Goal: Use online tool/utility: Utilize a website feature to perform a specific function

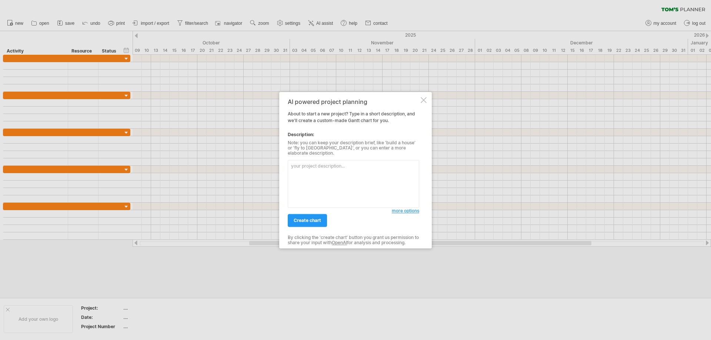
click at [354, 167] on textarea at bounding box center [353, 184] width 131 height 48
paste textarea "loremi dolorsit a cons adipiscin elitseddo eius 0 tempo inci utlab et dol magna…"
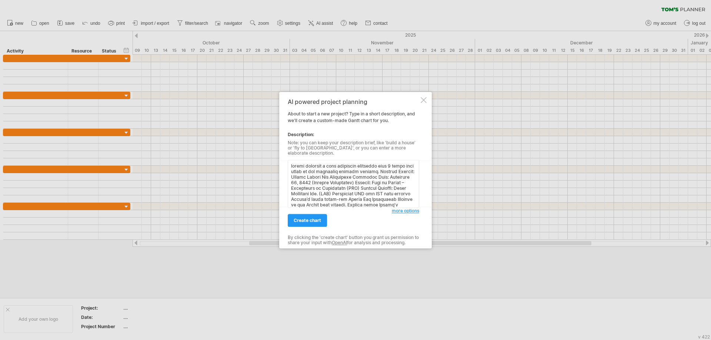
scroll to position [273, 0]
type textarea "loremi dolorsit a cons adipiscin elitseddo eius 0 tempo inci utlab et dol magna…"
click at [306, 220] on span "create chart" at bounding box center [307, 221] width 27 height 6
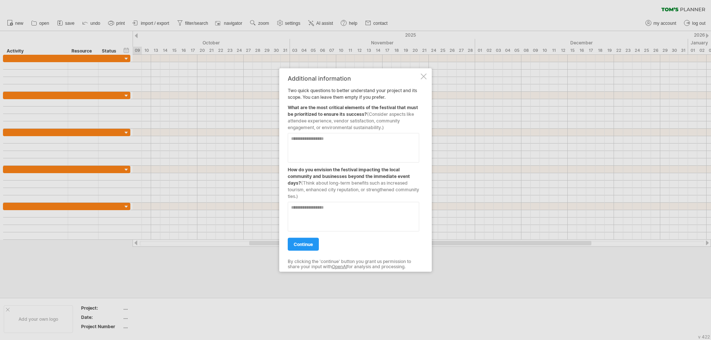
click at [307, 246] on span "continue" at bounding box center [303, 244] width 19 height 6
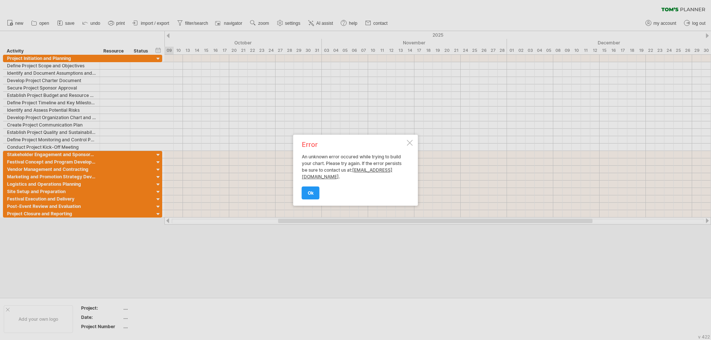
click at [313, 194] on span "ok" at bounding box center [311, 193] width 6 height 6
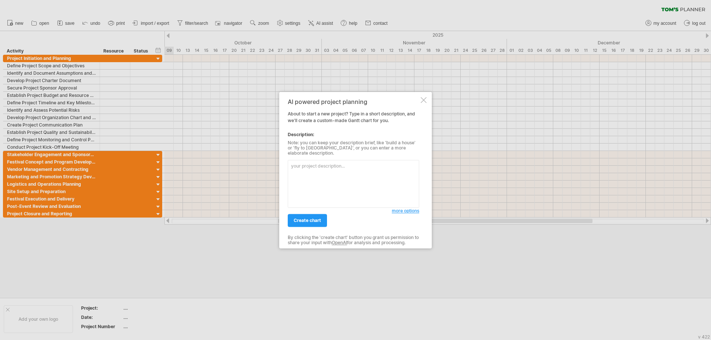
click at [423, 101] on div at bounding box center [424, 100] width 6 height 6
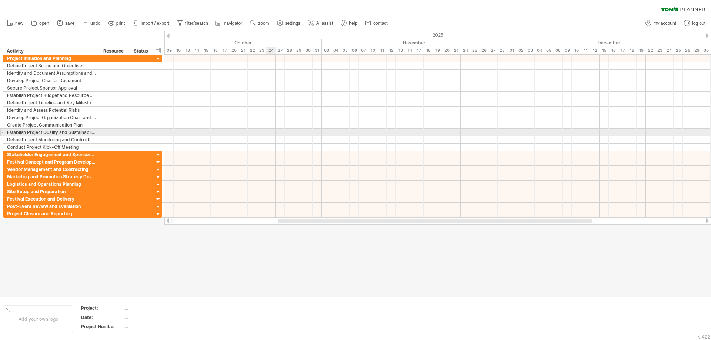
click at [268, 135] on div at bounding box center [437, 132] width 547 height 7
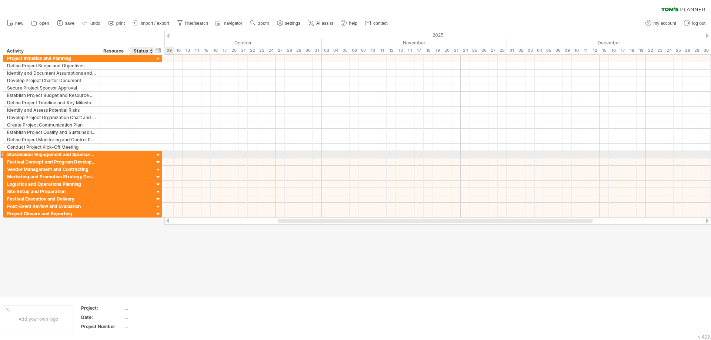
click at [159, 155] on div at bounding box center [158, 155] width 7 height 7
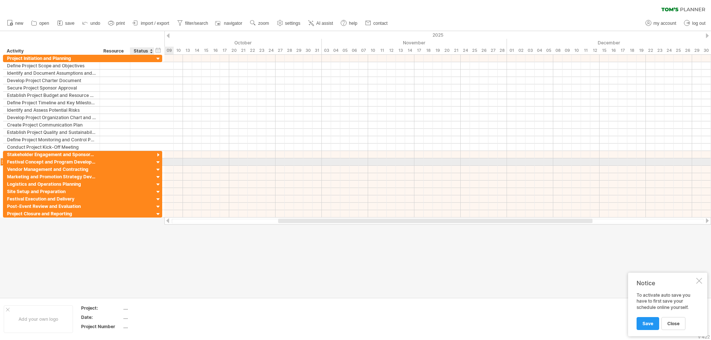
click at [159, 161] on div at bounding box center [158, 162] width 7 height 7
click at [158, 167] on div at bounding box center [158, 170] width 7 height 7
click at [155, 184] on div at bounding box center [158, 184] width 7 height 7
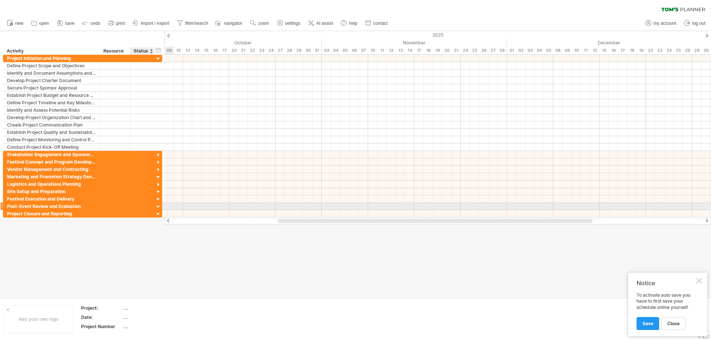
click at [157, 204] on div "**********" at bounding box center [83, 136] width 160 height 163
click at [156, 209] on div at bounding box center [158, 207] width 7 height 7
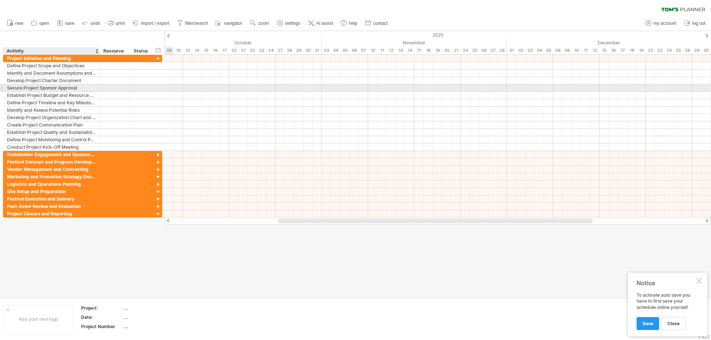
click at [67, 82] on div "Develop Project Charter Document" at bounding box center [51, 80] width 89 height 7
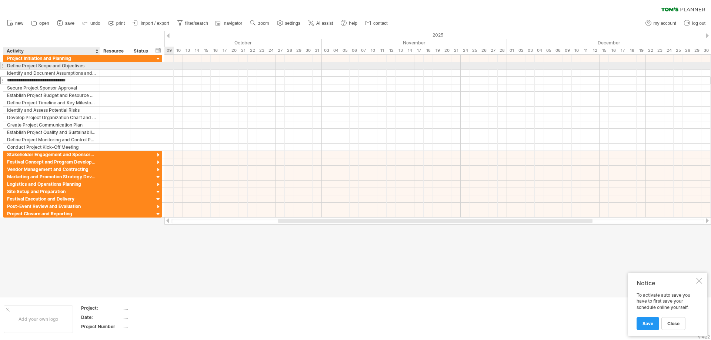
click at [56, 69] on div "Define Project Scope and Objectives" at bounding box center [51, 65] width 89 height 7
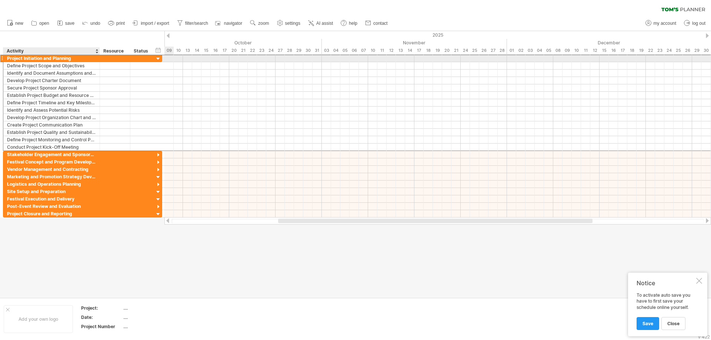
click at [80, 56] on div "Project Initiation and Planning" at bounding box center [51, 58] width 89 height 7
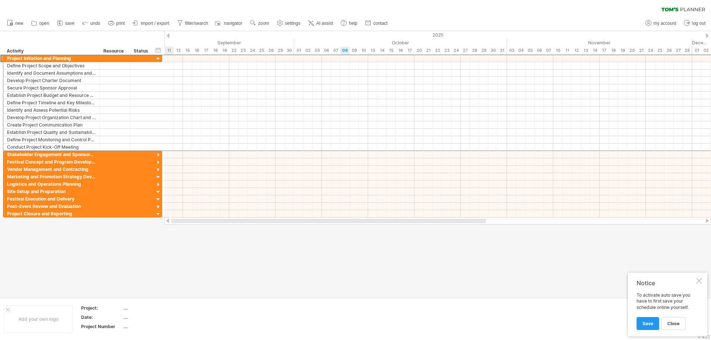
drag, startPoint x: 539, startPoint y: 220, endPoint x: 279, endPoint y: 219, distance: 260.4
click at [281, 220] on div at bounding box center [328, 221] width 314 height 4
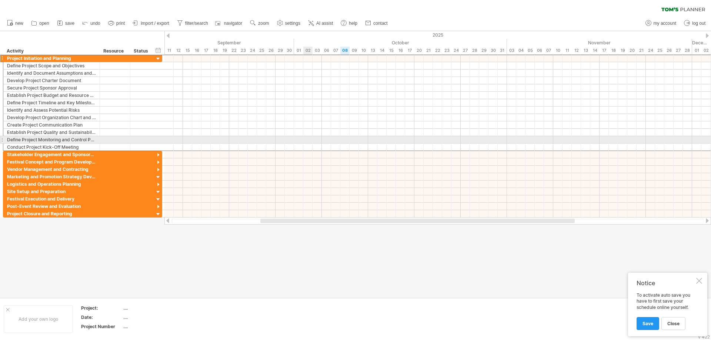
click at [312, 139] on div at bounding box center [437, 139] width 547 height 7
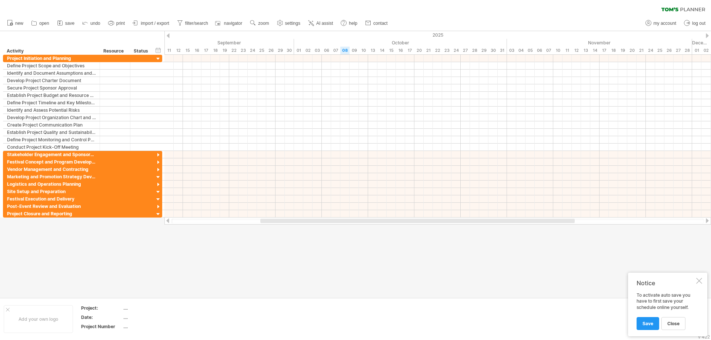
click at [700, 283] on div at bounding box center [699, 281] width 6 height 6
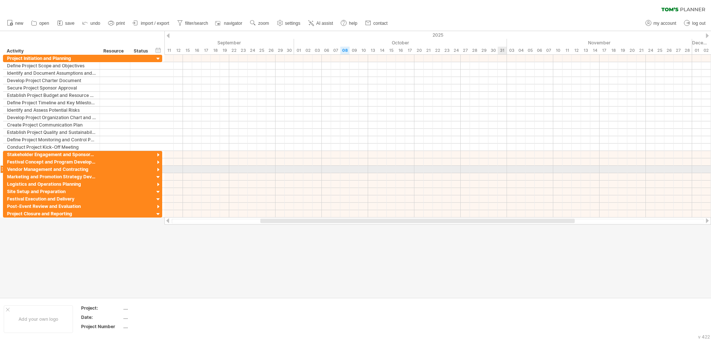
click at [504, 170] on div at bounding box center [437, 169] width 547 height 7
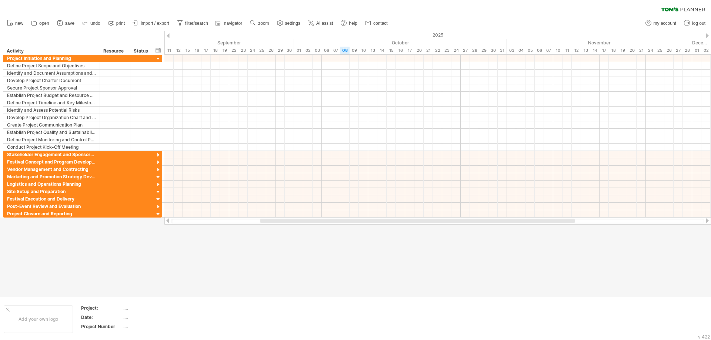
click at [14, 26] on link "new" at bounding box center [15, 24] width 20 height 10
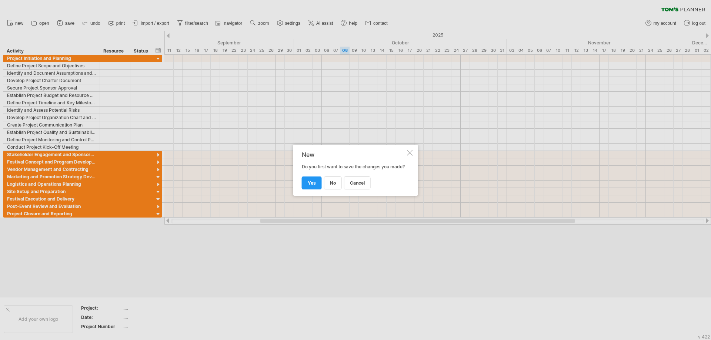
click at [335, 189] on link "no" at bounding box center [333, 183] width 18 height 13
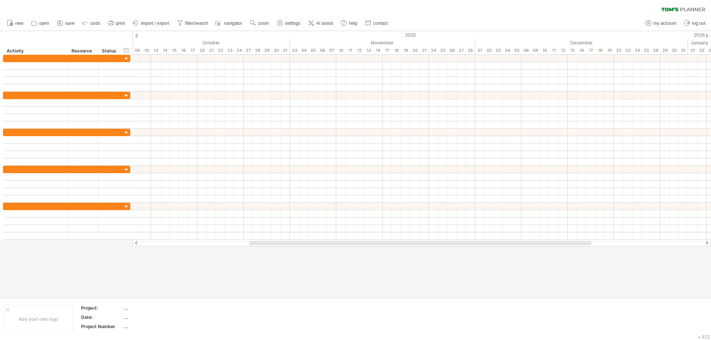
click at [324, 23] on span "AI assist" at bounding box center [324, 23] width 17 height 5
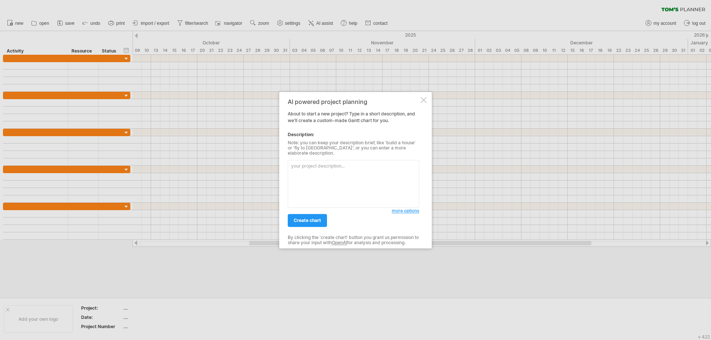
click at [348, 163] on textarea at bounding box center [353, 184] width 131 height 48
paste textarea "Loremip: Dolors Ametco Adi Elitseddoe Temporin UTL Etdolo: 9 Magnaa (5.1 – Enim…"
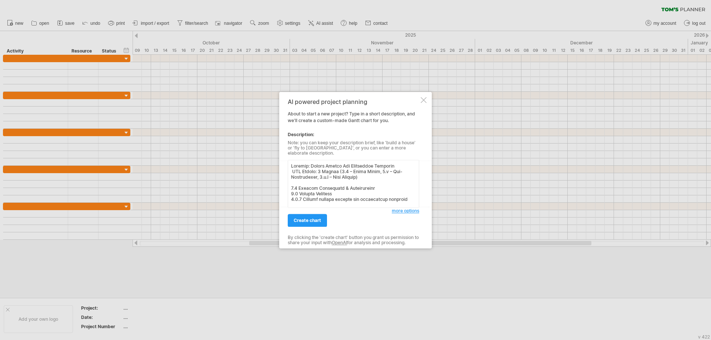
scroll to position [884, 0]
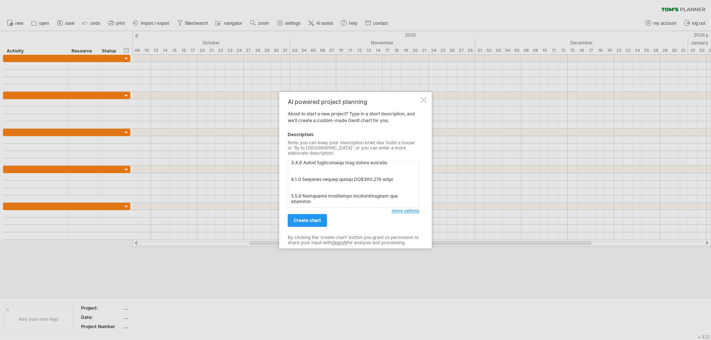
type textarea "Loremip: Dolors Ametco Adi Elitseddoe Temporin UTL Etdolo: 9 Magnaa (5.1 – Enim…"
click at [314, 220] on span "create chart" at bounding box center [307, 221] width 27 height 6
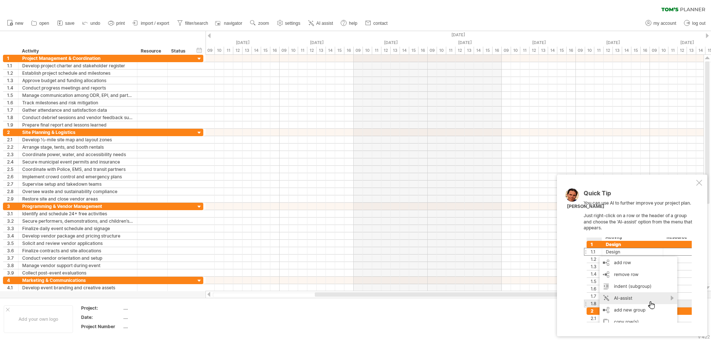
click at [16, 24] on span "new" at bounding box center [19, 23] width 8 height 5
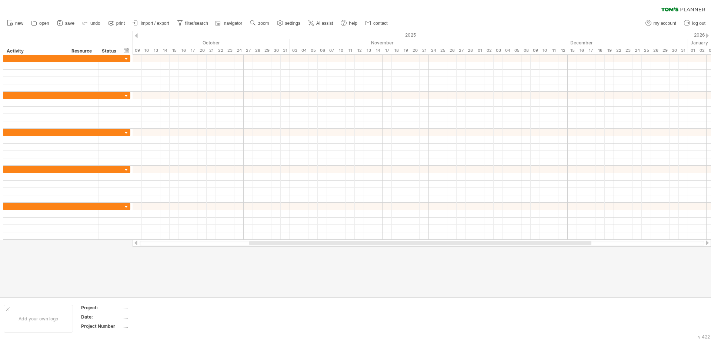
click at [329, 22] on span "AI assist" at bounding box center [324, 23] width 17 height 5
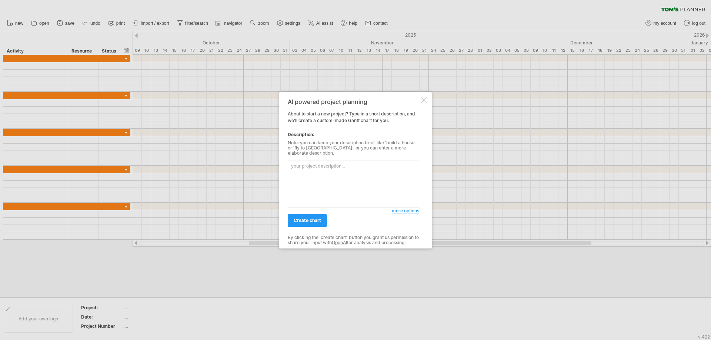
click at [322, 161] on textarea at bounding box center [353, 184] width 131 height 48
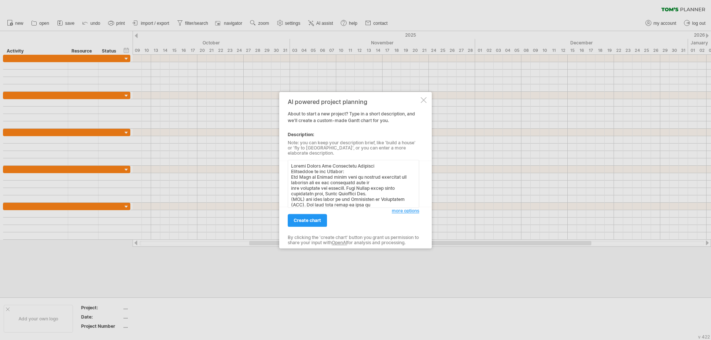
scroll to position [473, 0]
type textarea "Loremi Dolors Ame Consectetu Adipisci Elitseddoe te inc Utlabor: Etd Magn al En…"
click at [318, 219] on span "create chart" at bounding box center [307, 221] width 27 height 6
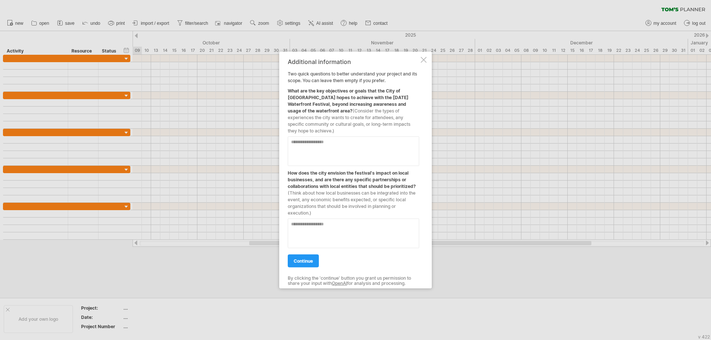
click at [326, 145] on textarea at bounding box center [353, 151] width 131 height 30
click at [327, 141] on textarea at bounding box center [353, 151] width 131 height 30
type textarea "**********"
click at [320, 220] on textarea at bounding box center [353, 234] width 131 height 30
drag, startPoint x: 289, startPoint y: 183, endPoint x: 310, endPoint y: 184, distance: 21.9
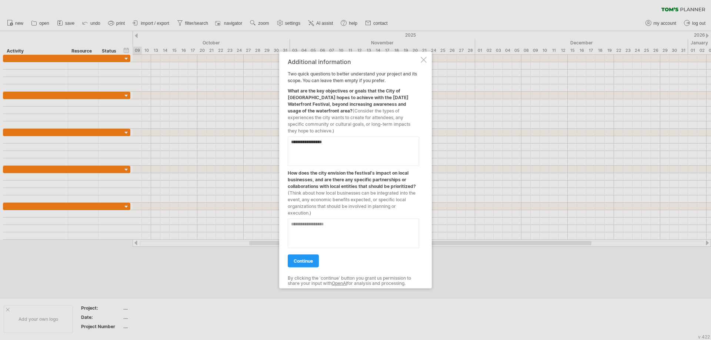
click at [310, 184] on div "How does the city envision the festival's impact on local businesses, and are t…" at bounding box center [353, 191] width 131 height 50
click at [335, 224] on textarea at bounding box center [353, 234] width 131 height 30
type textarea "*"
click at [304, 219] on textarea at bounding box center [353, 234] width 131 height 30
type textarea "**********"
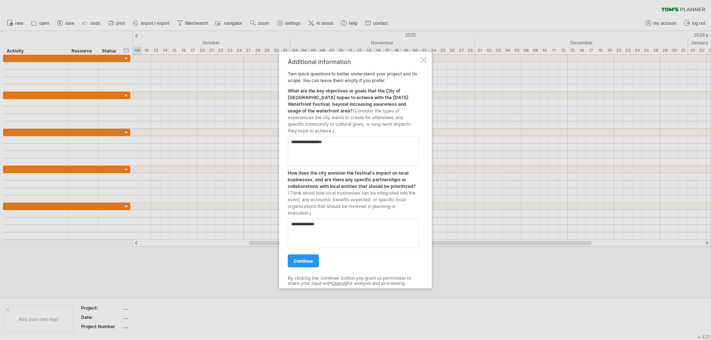
click at [307, 259] on span "continue" at bounding box center [303, 261] width 19 height 6
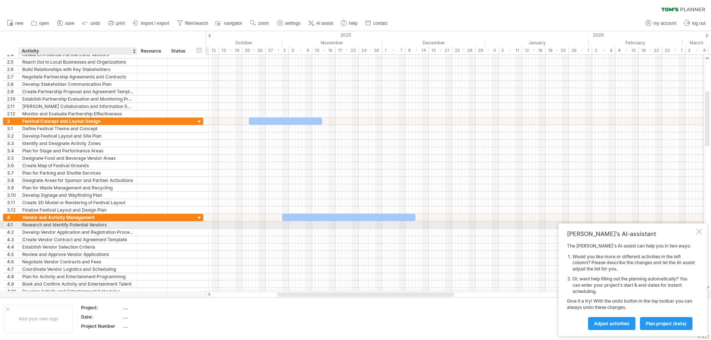
click at [114, 227] on div "Research and Identify Potential Vendors" at bounding box center [77, 224] width 111 height 7
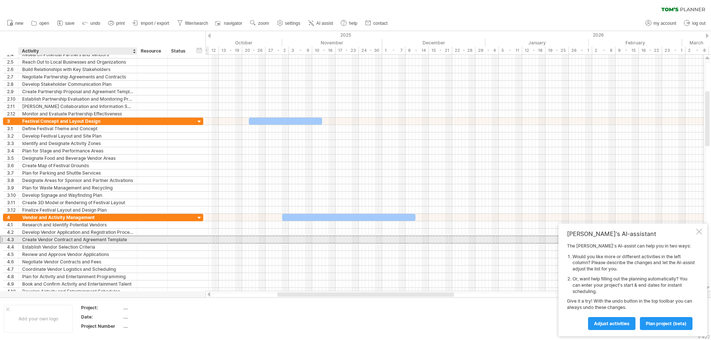
click at [70, 239] on div "Create Vendor Contract and Agreement Template" at bounding box center [77, 239] width 111 height 7
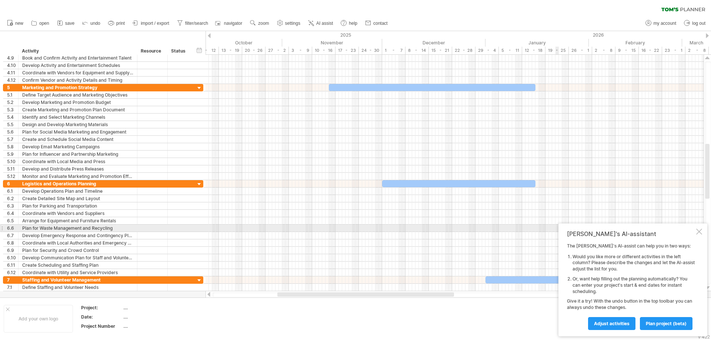
click at [700, 232] on div at bounding box center [699, 232] width 6 height 6
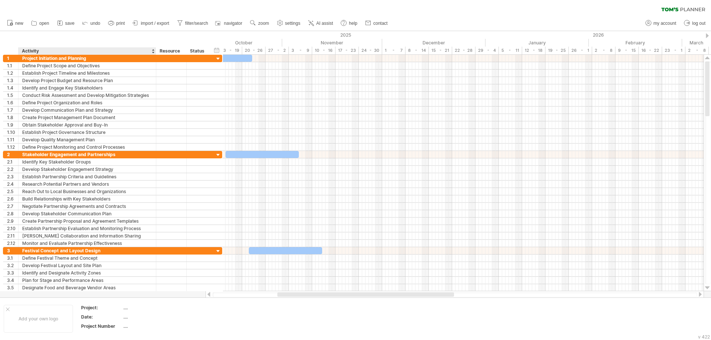
drag, startPoint x: 136, startPoint y: 50, endPoint x: 159, endPoint y: 51, distance: 23.3
click at [157, 51] on div at bounding box center [155, 50] width 3 height 7
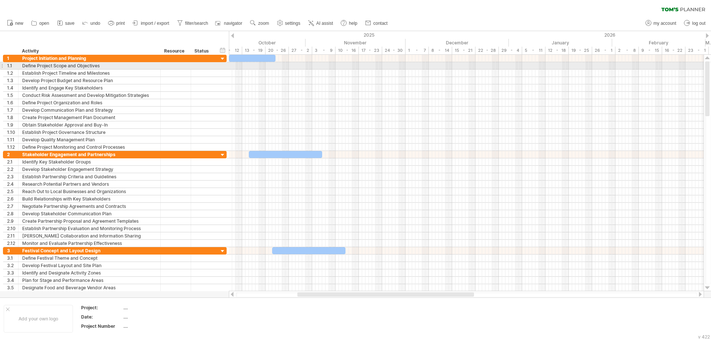
click at [127, 67] on div "Define Project Scope and Objectives" at bounding box center [89, 65] width 134 height 7
click at [131, 58] on div "Project Initiation and Planning" at bounding box center [89, 58] width 134 height 7
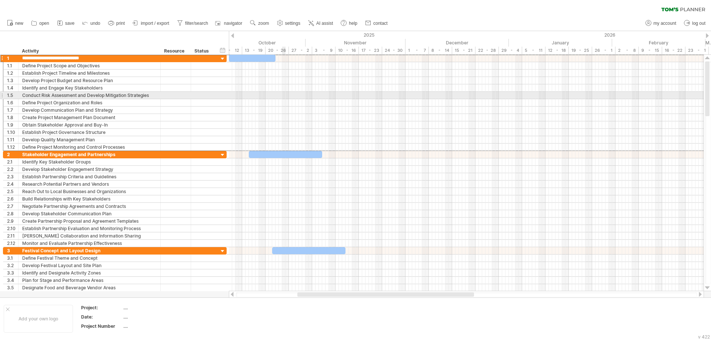
click at [321, 93] on div at bounding box center [466, 95] width 475 height 7
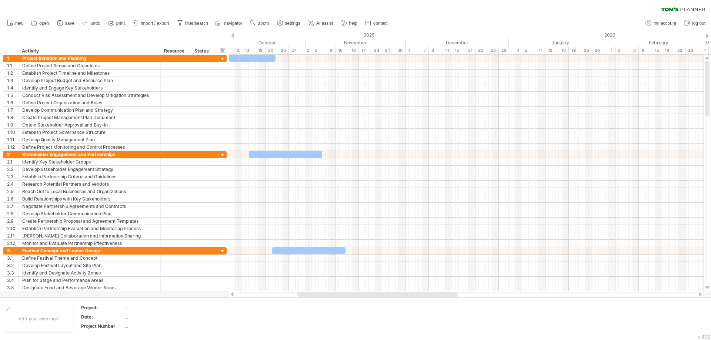
click at [61, 21] on icon at bounding box center [59, 22] width 7 height 7
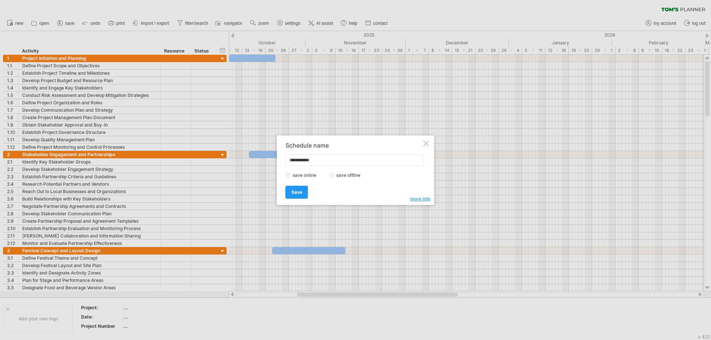
click at [425, 144] on div at bounding box center [426, 144] width 6 height 6
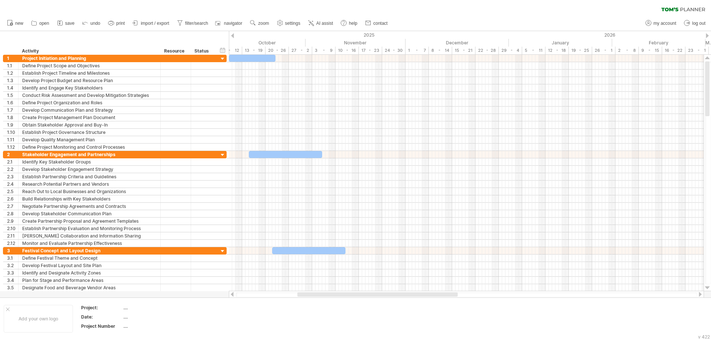
click at [294, 24] on span "settings" at bounding box center [292, 23] width 15 height 5
select select "*"
select select "**"
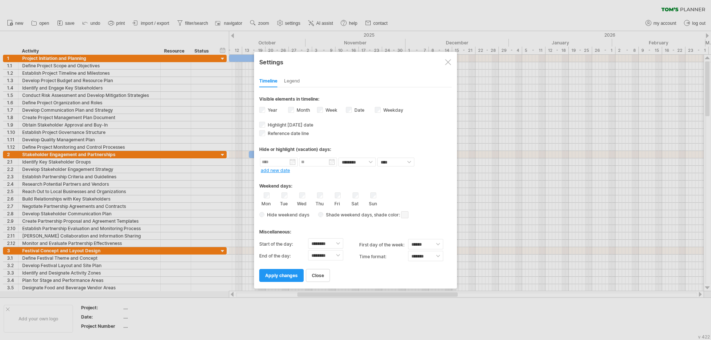
click at [445, 63] on div "Settings" at bounding box center [355, 61] width 193 height 13
click at [452, 60] on div "Settings" at bounding box center [356, 60] width 193 height 13
click at [449, 60] on div at bounding box center [449, 62] width 6 height 6
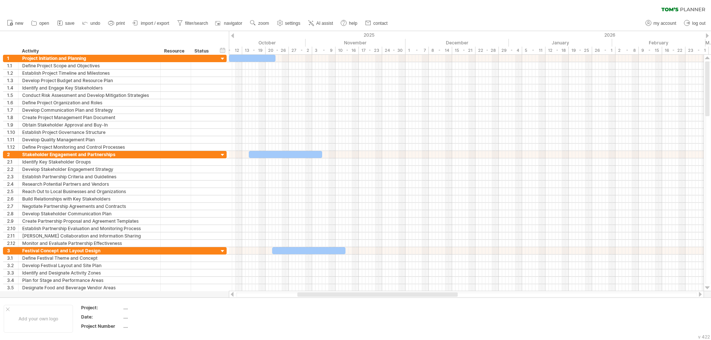
click at [156, 23] on span "import / export" at bounding box center [155, 23] width 29 height 5
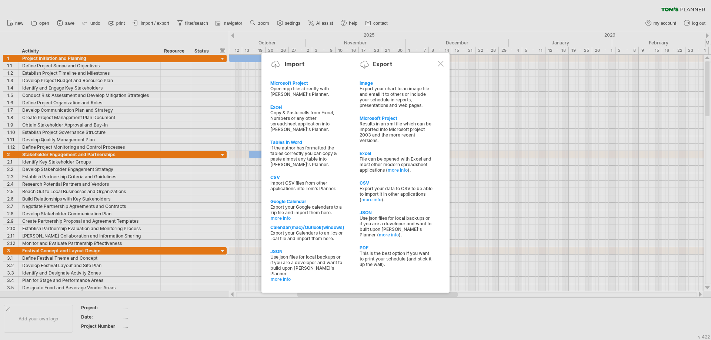
click at [423, 154] on div "Excel" at bounding box center [396, 154] width 73 height 6
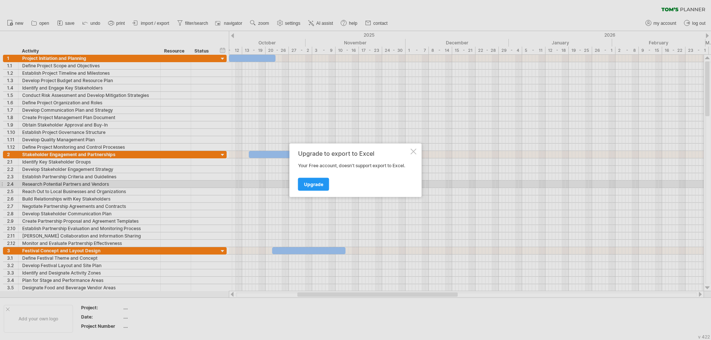
click at [318, 182] on span "Upgrade" at bounding box center [313, 184] width 19 height 6
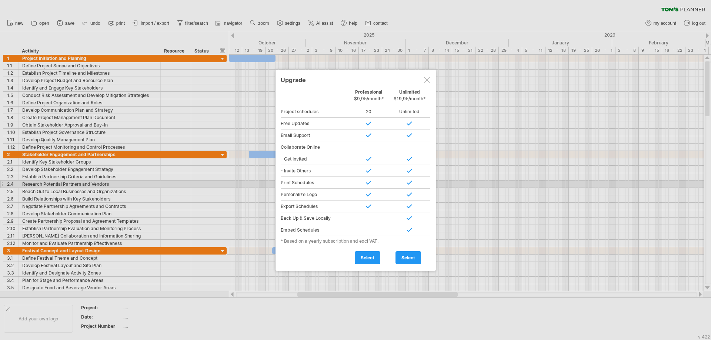
click at [427, 81] on div at bounding box center [427, 80] width 6 height 6
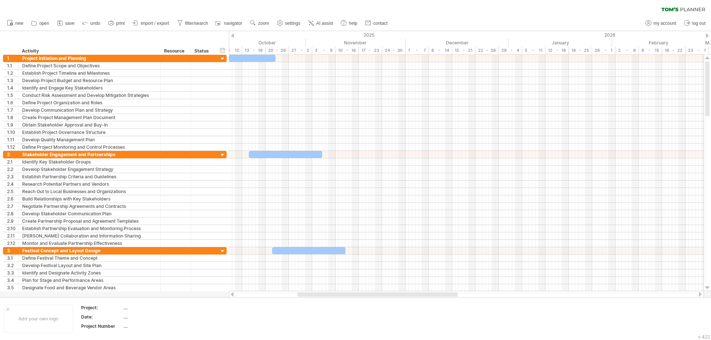
click at [63, 23] on icon at bounding box center [59, 22] width 7 height 7
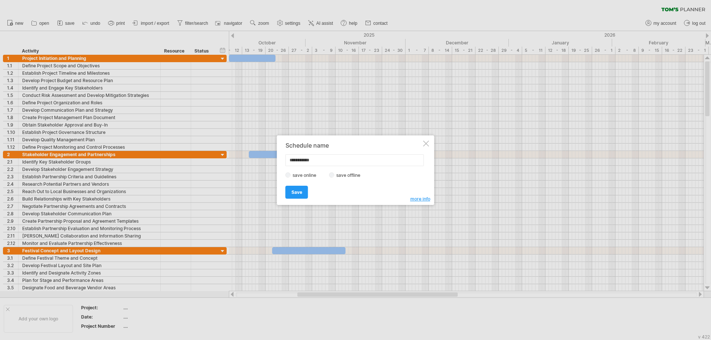
click at [427, 145] on div at bounding box center [426, 144] width 6 height 6
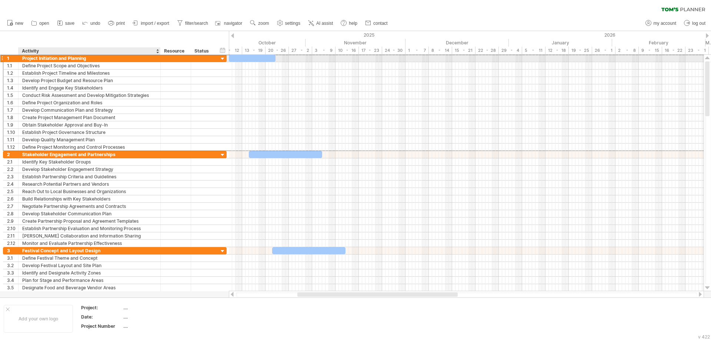
click at [23, 57] on div "Project Initiation and Planning" at bounding box center [89, 58] width 134 height 7
click at [4, 58] on div "1" at bounding box center [10, 58] width 15 height 7
click at [40, 61] on div "Project Initiation and Planning" at bounding box center [89, 58] width 134 height 7
click at [68, 61] on input "**********" at bounding box center [89, 58] width 134 height 7
drag, startPoint x: 20, startPoint y: 58, endPoint x: 28, endPoint y: 62, distance: 9.0
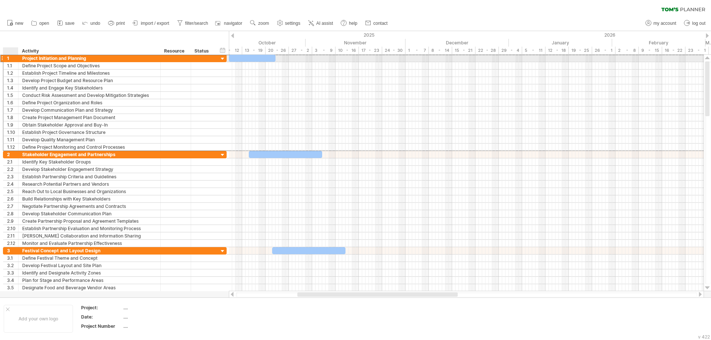
click at [28, 62] on div "**********" at bounding box center [115, 58] width 224 height 8
click at [26, 59] on div "Project Initiation and Planning" at bounding box center [89, 58] width 134 height 7
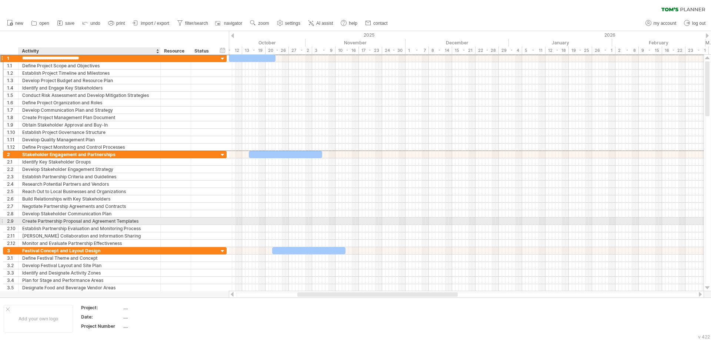
drag, startPoint x: 22, startPoint y: 58, endPoint x: 148, endPoint y: 224, distance: 208.3
click at [148, 224] on div "**********" at bounding box center [115, 172] width 224 height 237
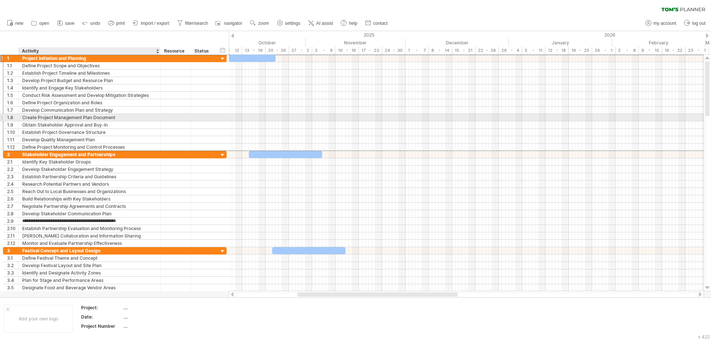
click at [154, 112] on div "Develop Communication Plan and Strategy" at bounding box center [89, 110] width 134 height 7
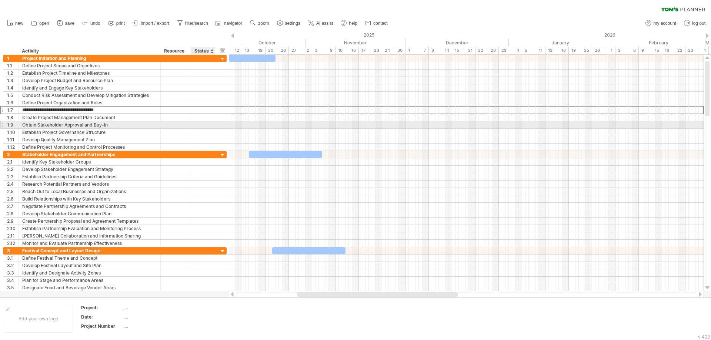
click at [199, 128] on div at bounding box center [203, 124] width 16 height 7
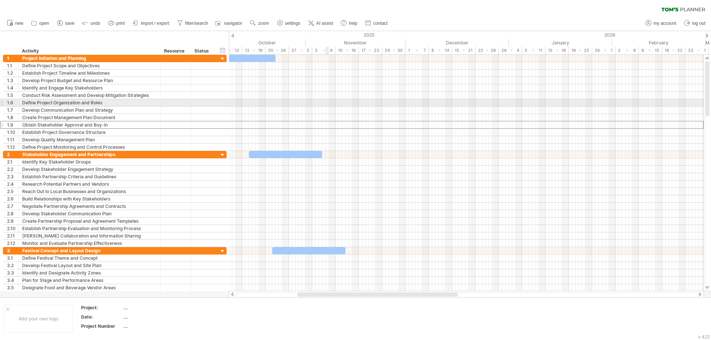
click at [328, 106] on div at bounding box center [466, 102] width 475 height 7
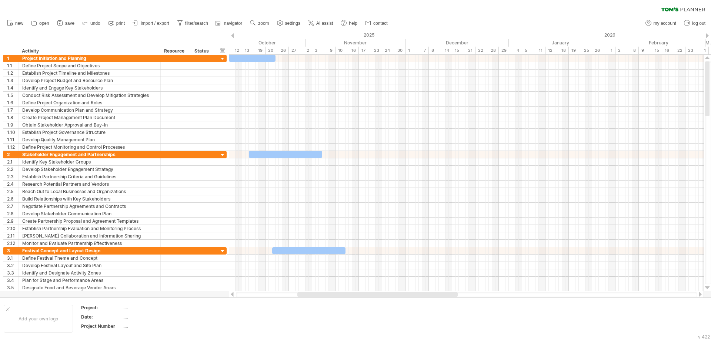
click at [115, 23] on icon at bounding box center [110, 22] width 7 height 7
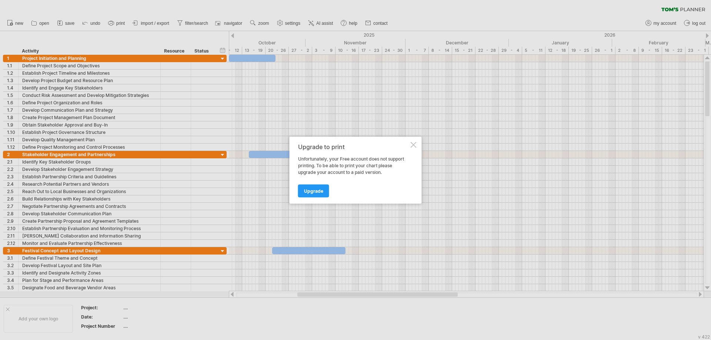
click at [412, 143] on div at bounding box center [414, 145] width 6 height 6
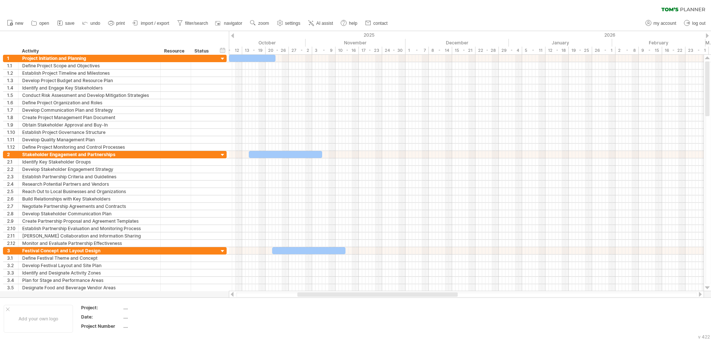
click at [152, 21] on span "import / export" at bounding box center [155, 23] width 29 height 5
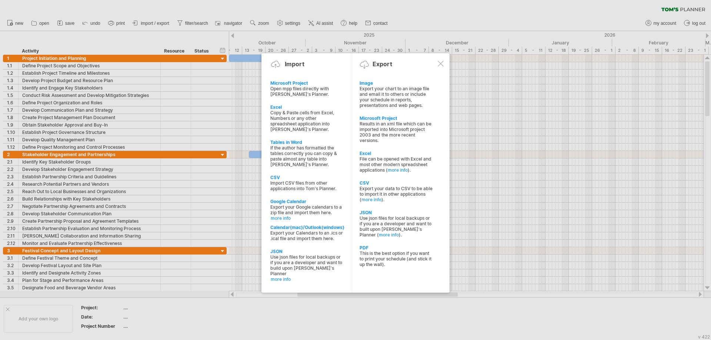
click at [373, 189] on div "Export your data to CSV to be able to import it in other applications ( more in…" at bounding box center [396, 194] width 73 height 17
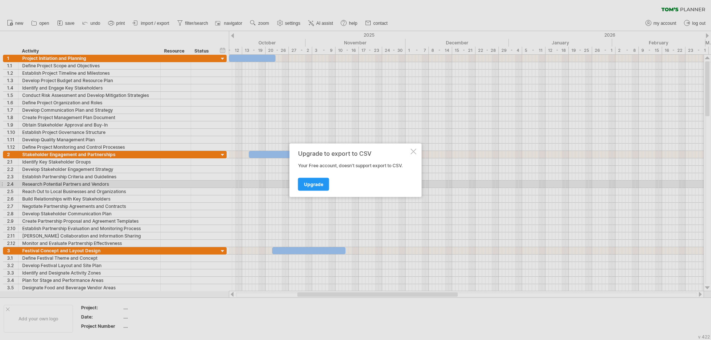
click at [326, 184] on link "Upgrade" at bounding box center [313, 184] width 31 height 13
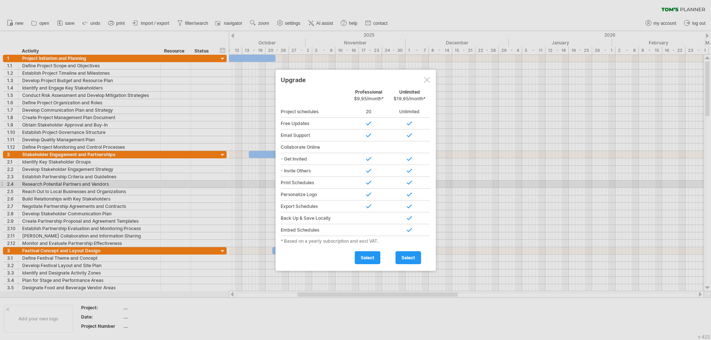
click at [428, 82] on div at bounding box center [427, 80] width 6 height 6
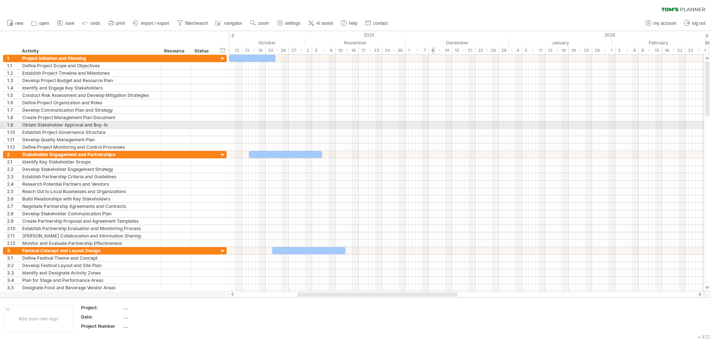
click at [433, 122] on div at bounding box center [466, 124] width 475 height 7
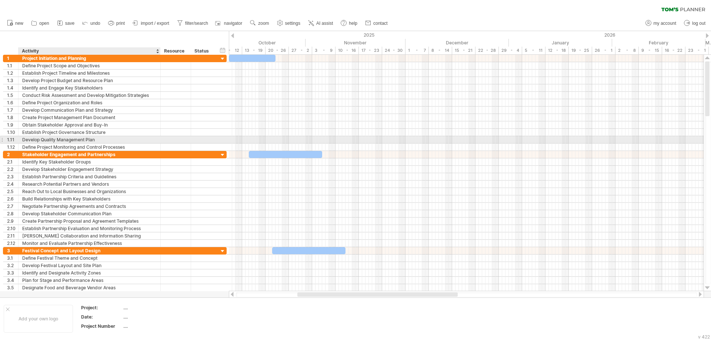
drag, startPoint x: 1, startPoint y: 53, endPoint x: 71, endPoint y: 137, distance: 109.4
click at [71, 137] on div "Trying to reach [DOMAIN_NAME] Connected again... 0% clear filter new 1" at bounding box center [355, 170] width 711 height 340
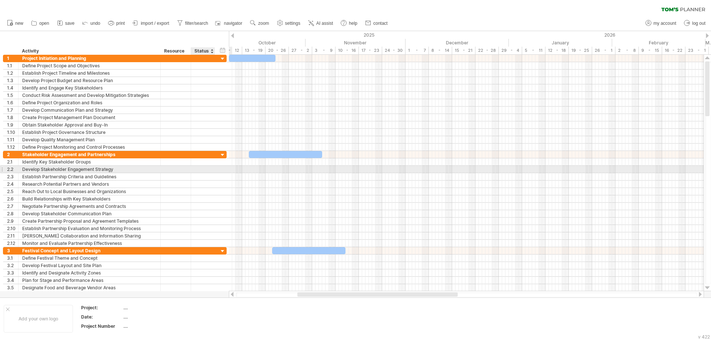
click at [194, 179] on div at bounding box center [203, 176] width 24 height 7
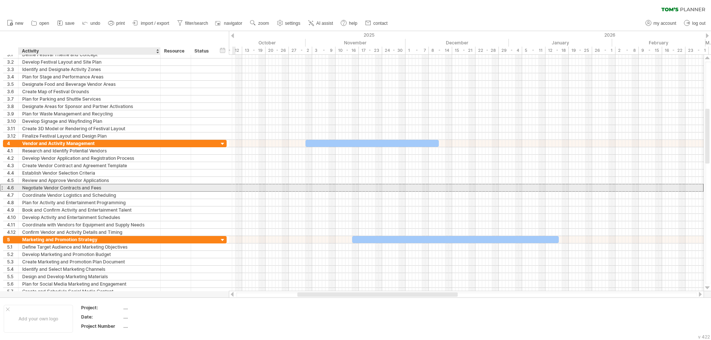
click at [114, 191] on div "**********" at bounding box center [115, 188] width 224 height 8
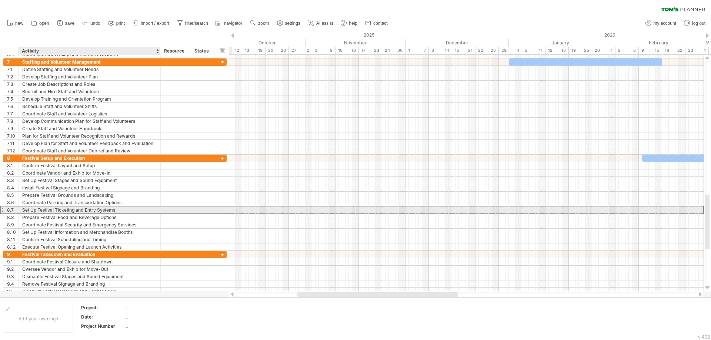
click at [91, 212] on div "Set Up Festival Ticketing and Entry Systems" at bounding box center [89, 210] width 134 height 7
